Goal: Information Seeking & Learning: Learn about a topic

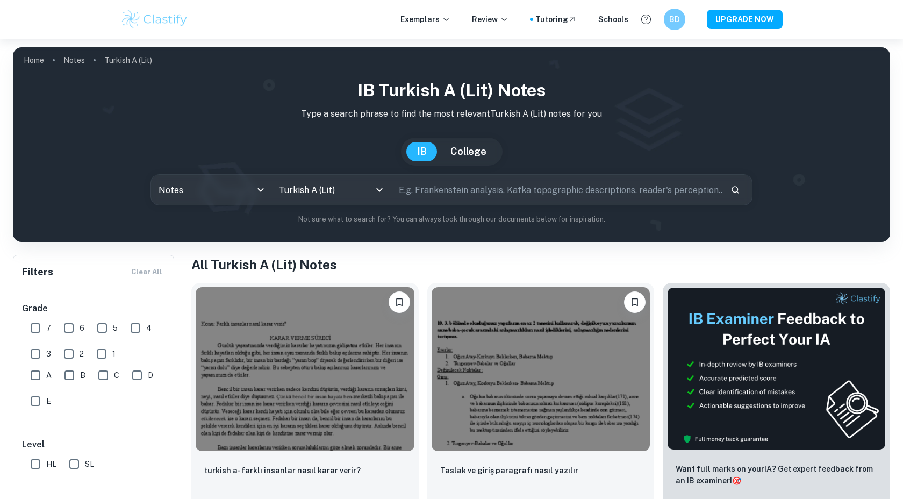
scroll to position [27, 0]
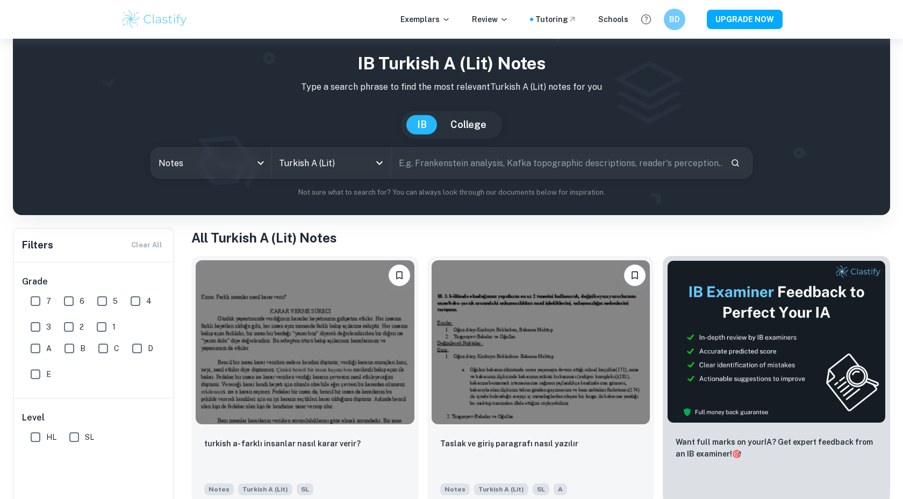
click at [232, 163] on body "We value your privacy We use cookies to enhance your browsing experience, serve…" at bounding box center [451, 261] width 903 height 499
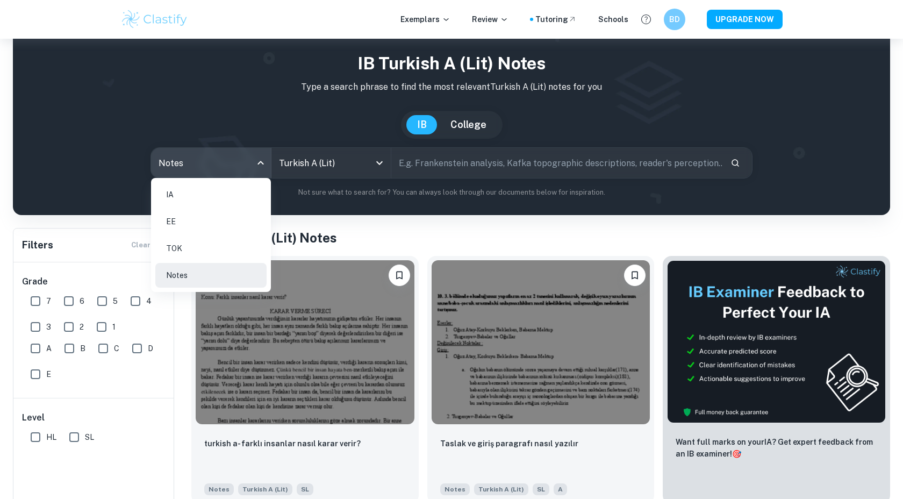
click at [215, 203] on li "IA" at bounding box center [210, 194] width 111 height 25
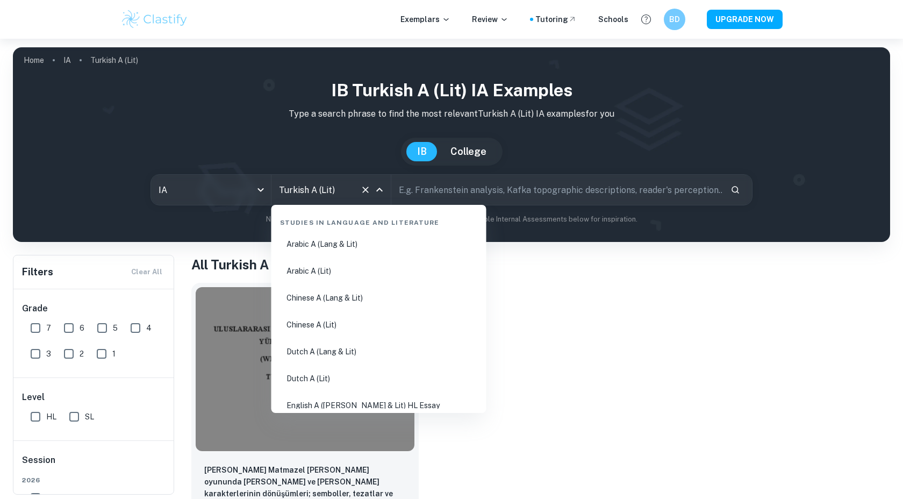
click at [346, 187] on input "Turkish A (Lit)" at bounding box center [316, 189] width 80 height 20
click at [366, 189] on icon "Clear" at bounding box center [365, 189] width 6 height 6
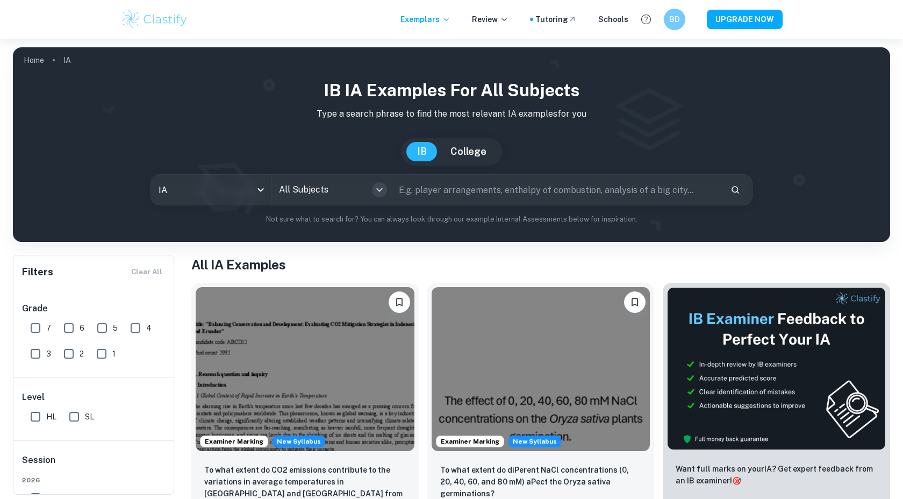
click at [377, 191] on icon "Open" at bounding box center [379, 189] width 13 height 13
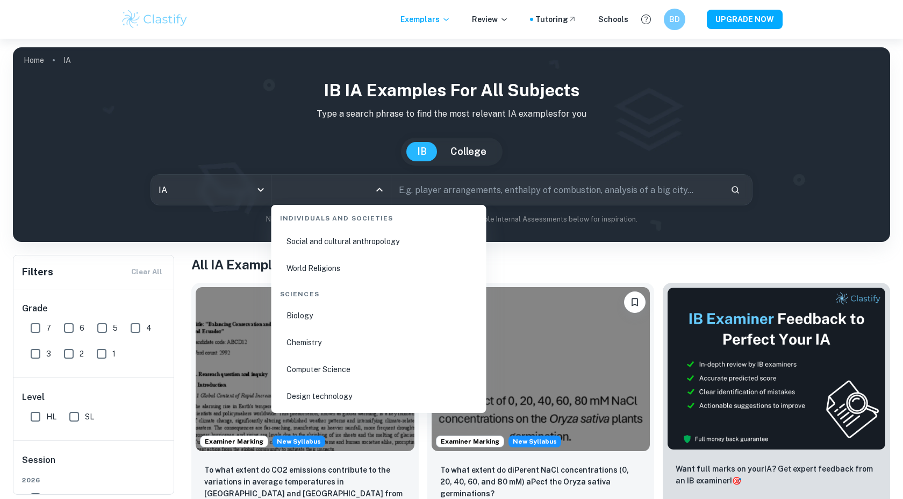
scroll to position [1623, 0]
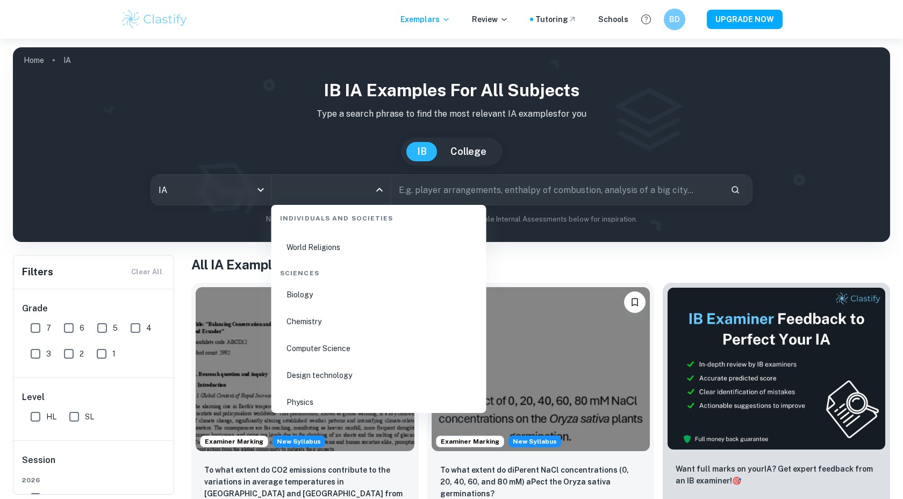
click at [358, 315] on li "Chemistry" at bounding box center [379, 321] width 206 height 25
type input "Chemistry"
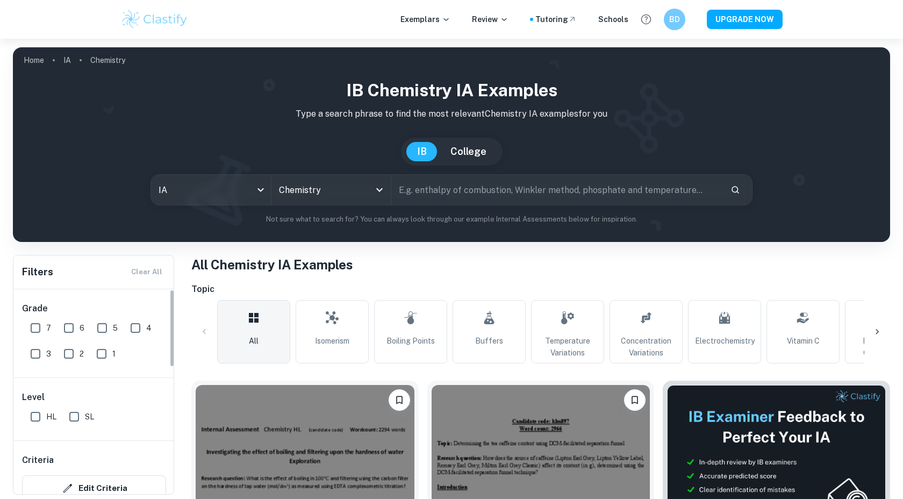
click at [40, 327] on input "7" at bounding box center [35, 327] width 21 height 21
checkbox input "true"
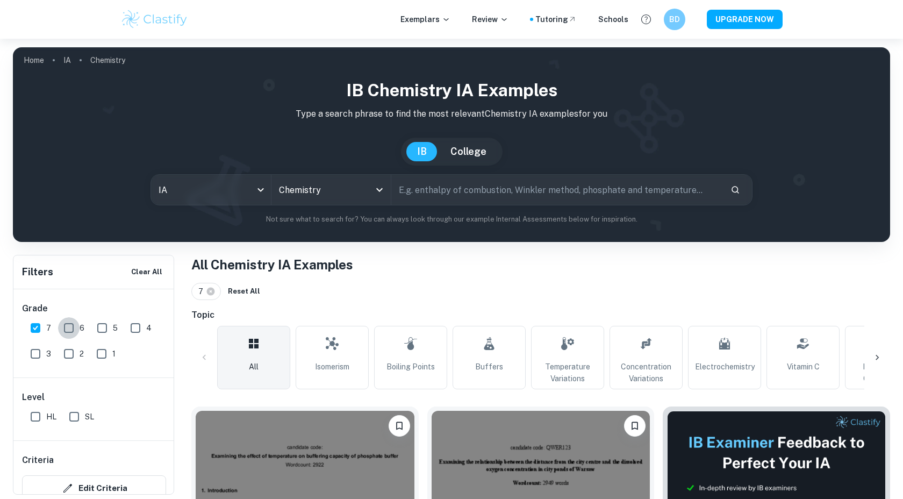
click at [72, 327] on input "6" at bounding box center [68, 327] width 21 height 21
checkbox input "true"
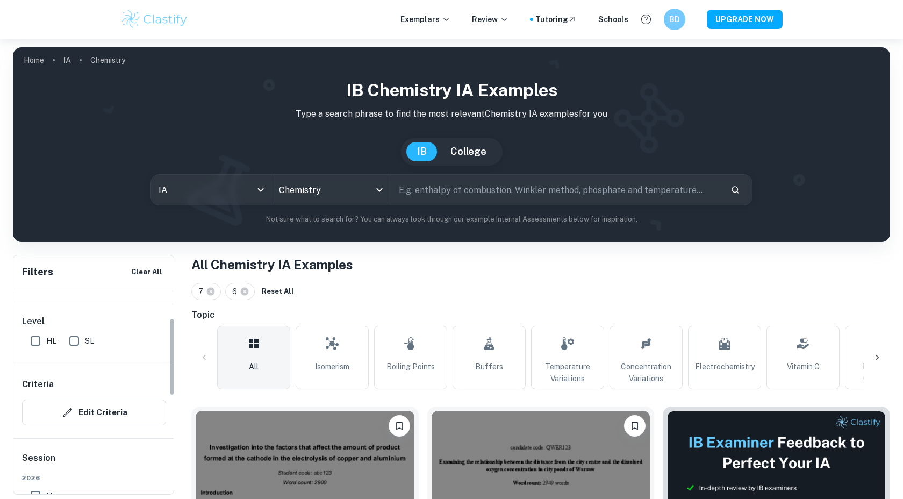
scroll to position [76, 0]
click at [34, 349] on input "HL" at bounding box center [35, 339] width 21 height 21
checkbox input "true"
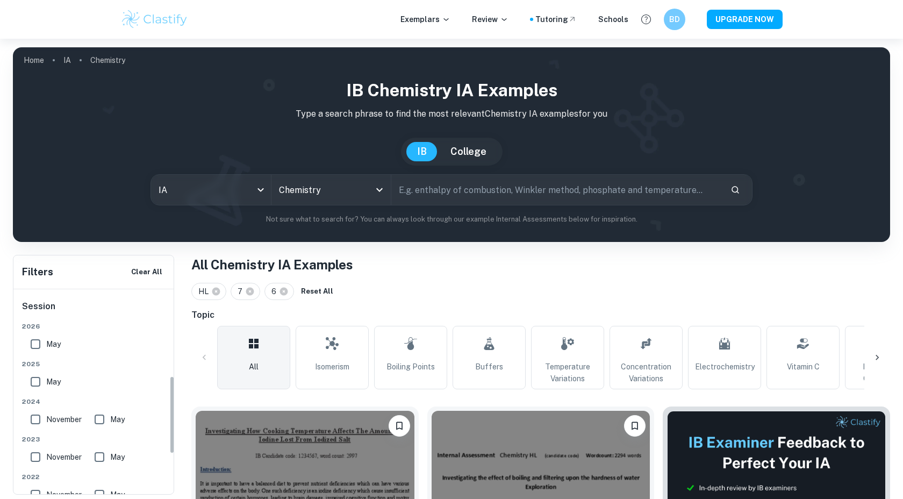
scroll to position [230, 0]
click at [39, 333] on input "May" at bounding box center [35, 340] width 21 height 21
checkbox input "true"
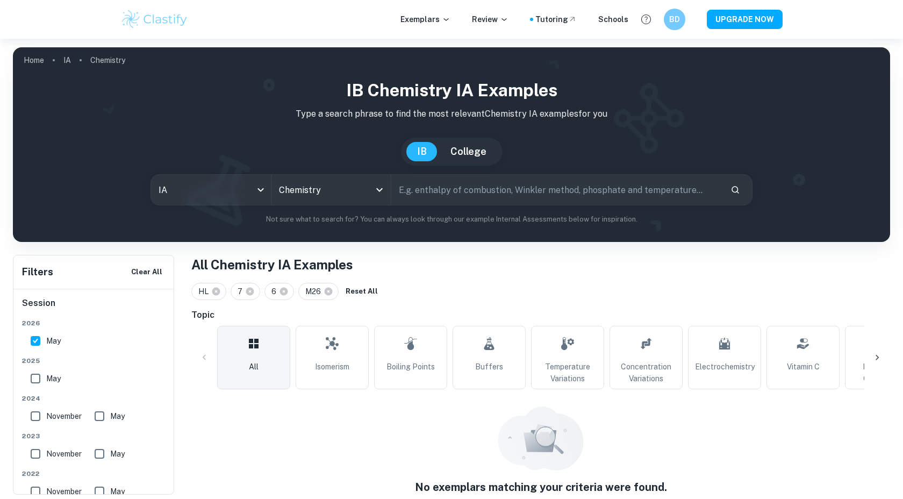
click at [40, 376] on input "May" at bounding box center [35, 378] width 21 height 21
checkbox input "true"
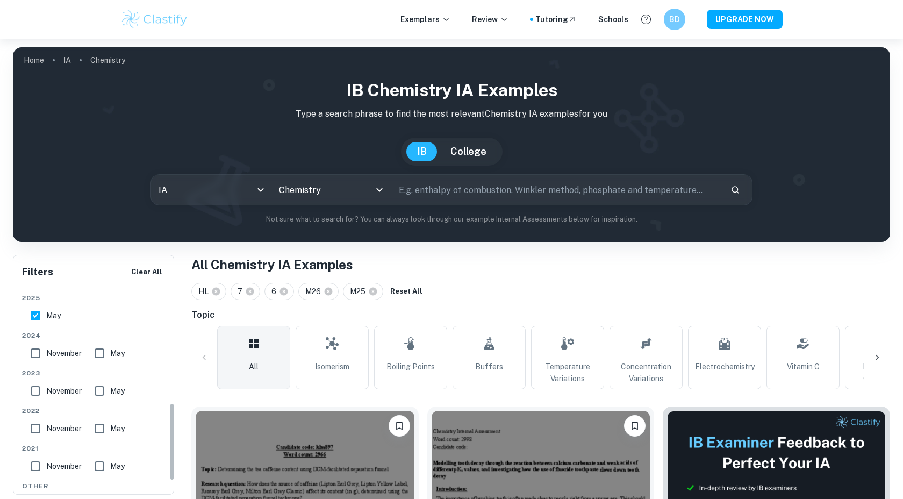
scroll to position [298, 0]
click at [37, 357] on input "November" at bounding box center [35, 348] width 21 height 21
checkbox input "true"
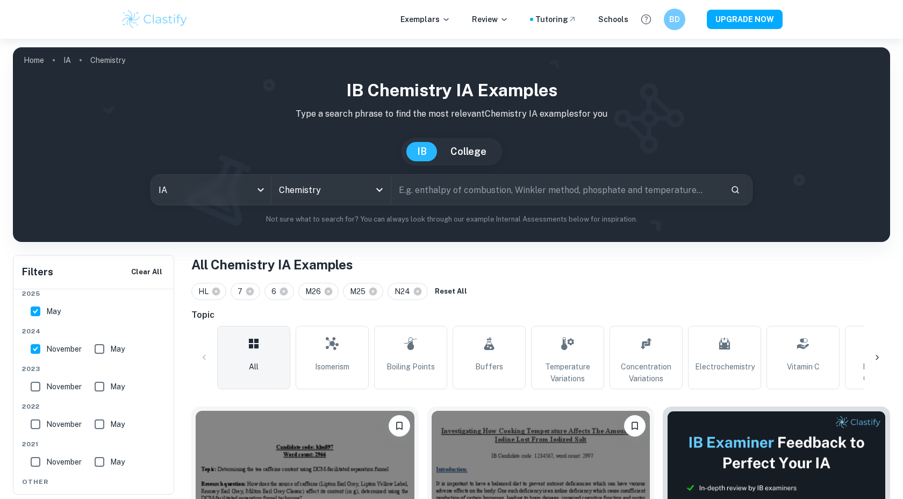
click at [98, 352] on input "May" at bounding box center [99, 348] width 21 height 21
checkbox input "true"
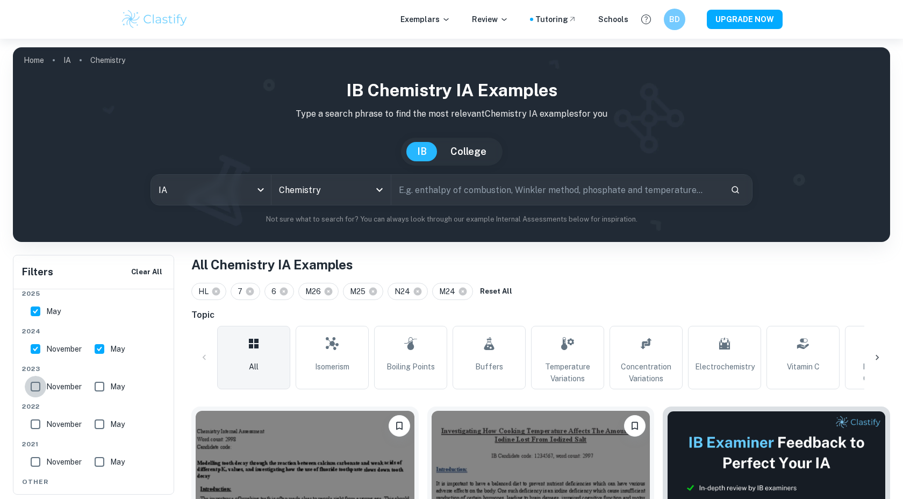
click at [35, 390] on input "November" at bounding box center [35, 386] width 21 height 21
checkbox input "true"
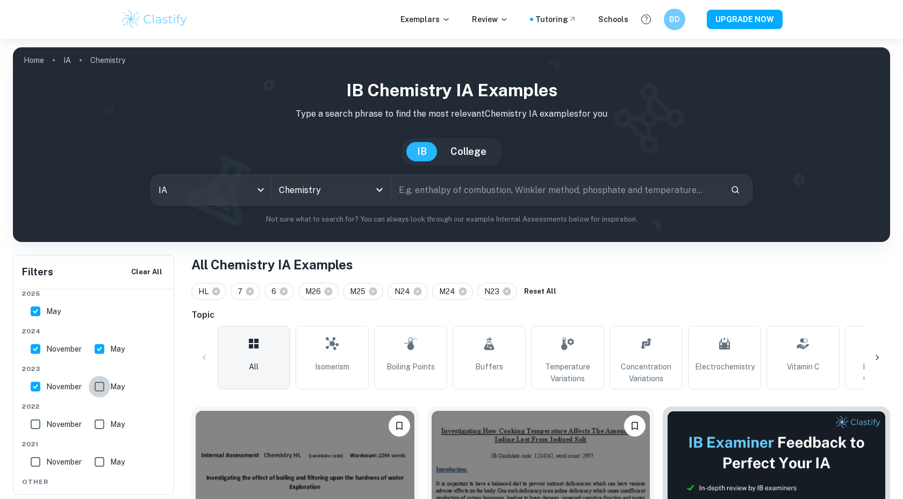
click at [99, 386] on input "May" at bounding box center [99, 386] width 21 height 21
checkbox input "true"
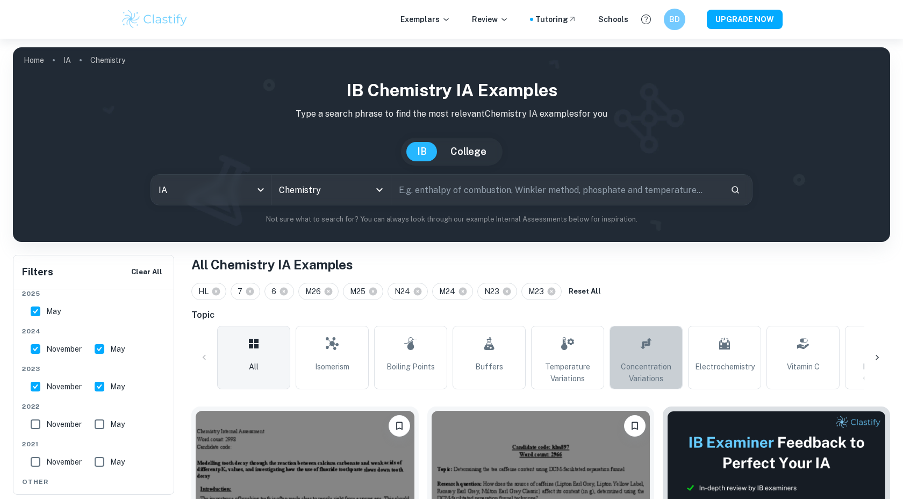
click at [647, 341] on icon at bounding box center [645, 342] width 11 height 11
type input "Concentration Variations"
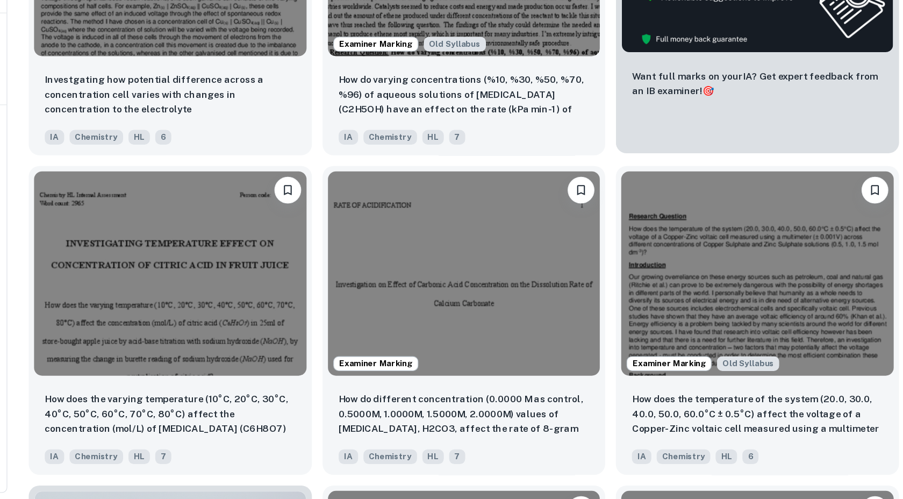
scroll to position [437, 0]
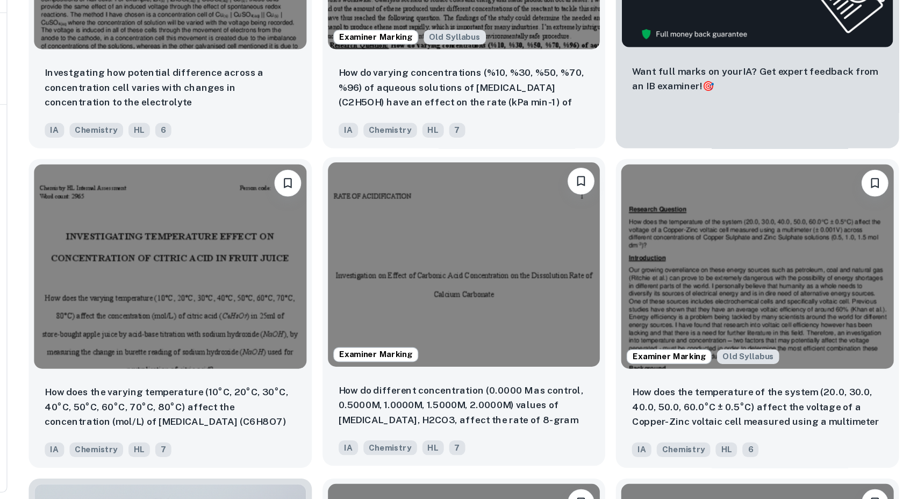
click at [603, 320] on img at bounding box center [540, 310] width 219 height 164
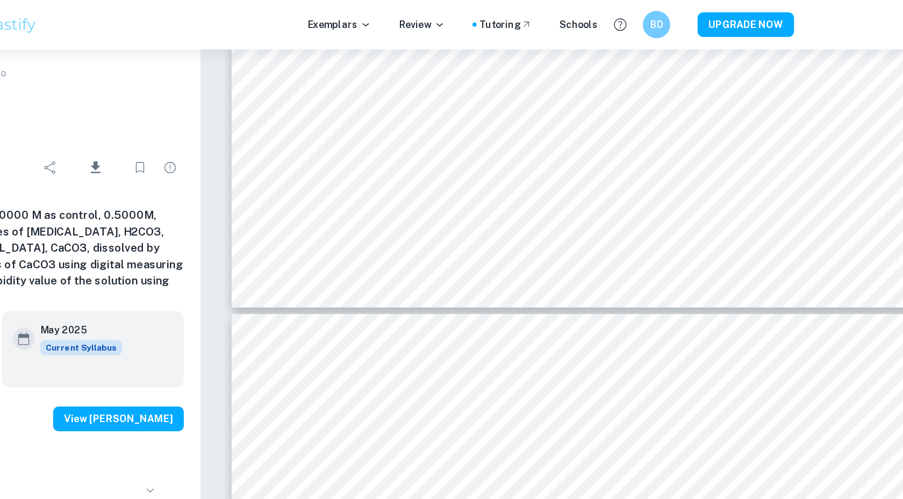
scroll to position [4175, 0]
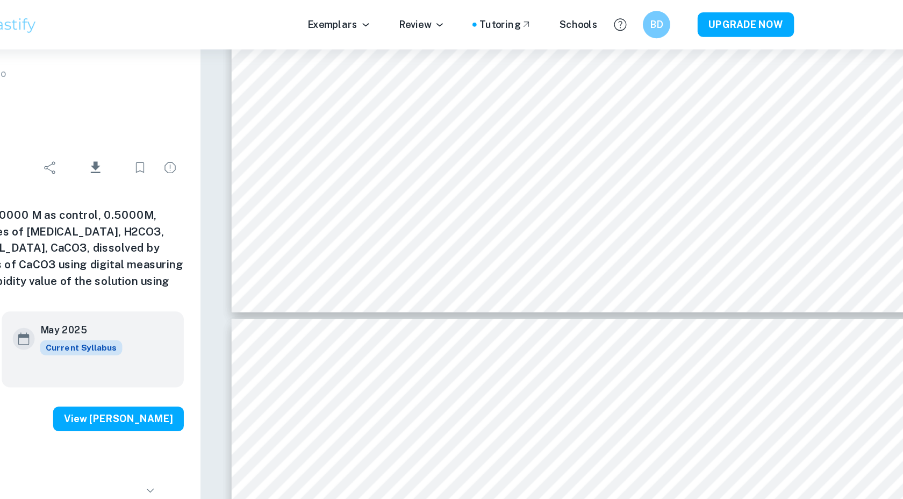
type input "6"
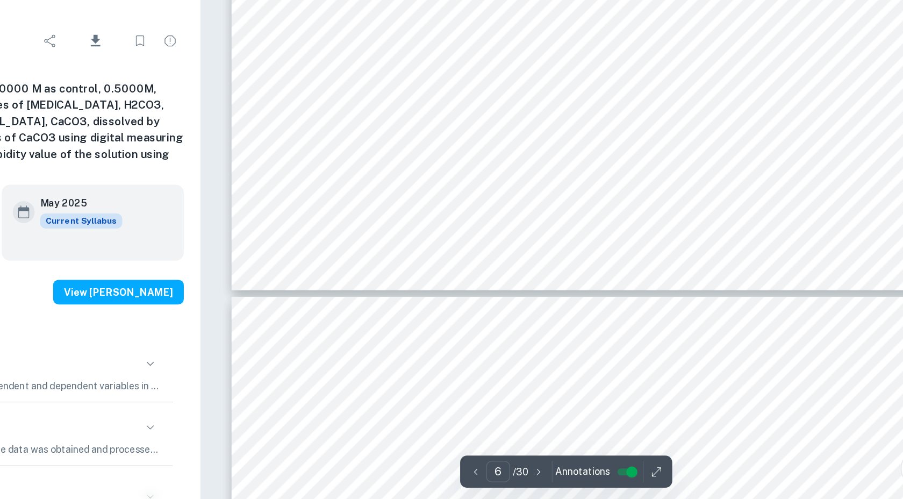
scroll to position [4103, 0]
